Goal: Check status: Check status

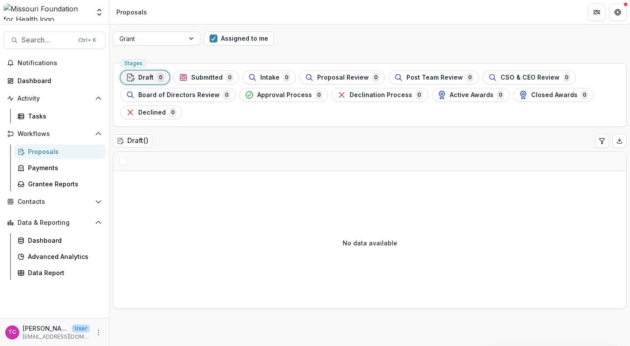
click at [212, 39] on span "button" at bounding box center [213, 39] width 8 height 8
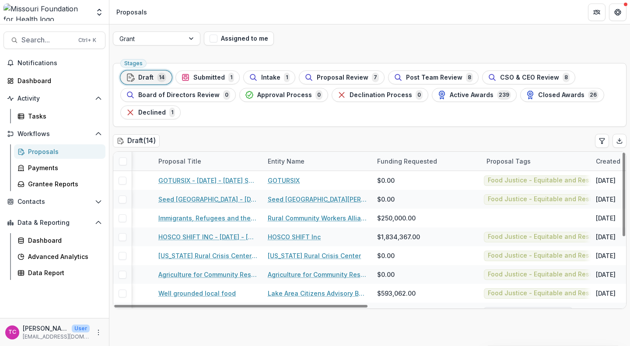
scroll to position [0, 0]
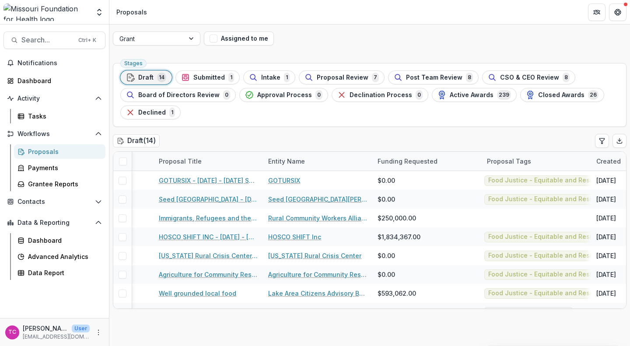
click at [212, 76] on span "Submitted" at bounding box center [208, 77] width 31 height 7
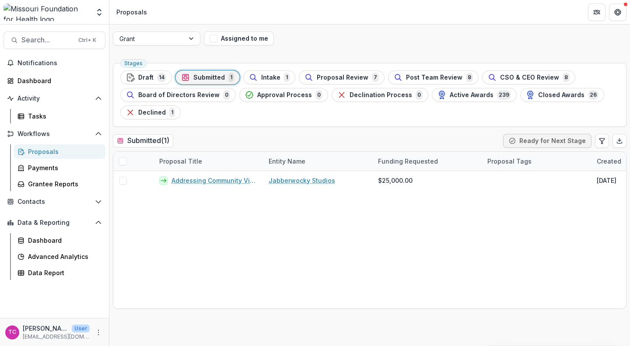
click at [149, 75] on span "Draft" at bounding box center [145, 77] width 15 height 7
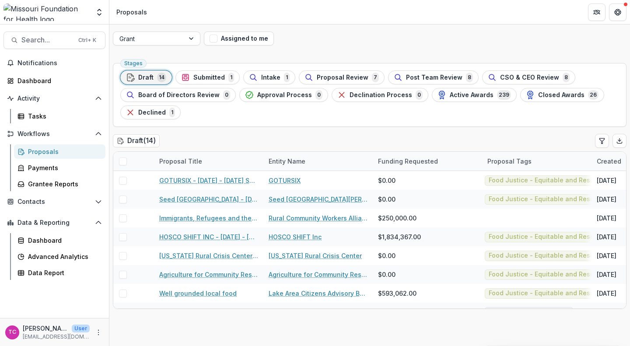
click at [330, 74] on span "Proposal Review" at bounding box center [343, 77] width 52 height 7
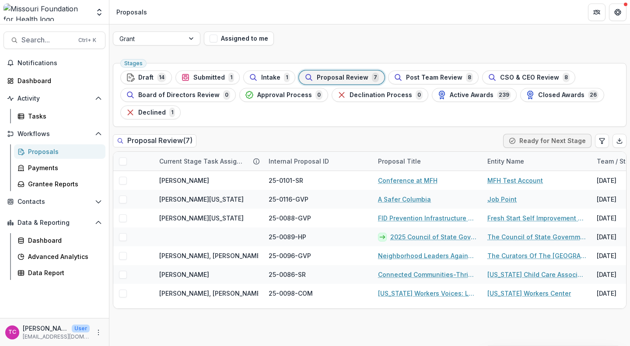
click at [160, 79] on span "14" at bounding box center [161, 78] width 9 height 10
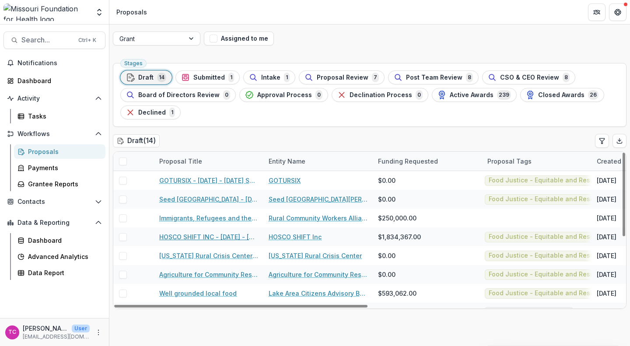
click at [225, 236] on link "HOSCO SHIFT INC - [DATE] - [DATE] Seeding Equitable and Sustainable Food Systems" at bounding box center [208, 236] width 99 height 9
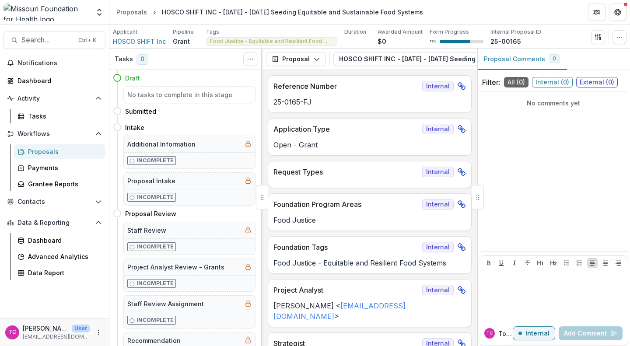
click at [225, 236] on div "Staff Review" at bounding box center [189, 230] width 131 height 16
